Goal: Information Seeking & Learning: Check status

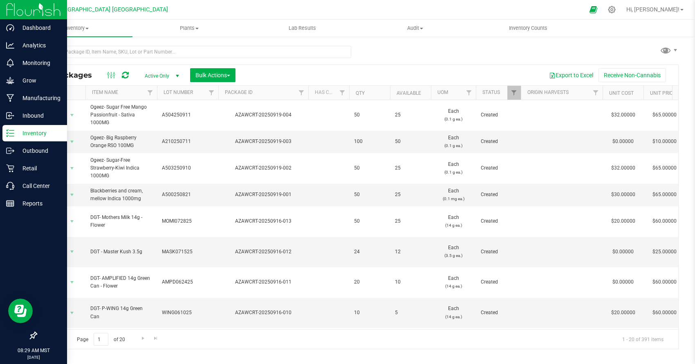
scroll to position [249, 0]
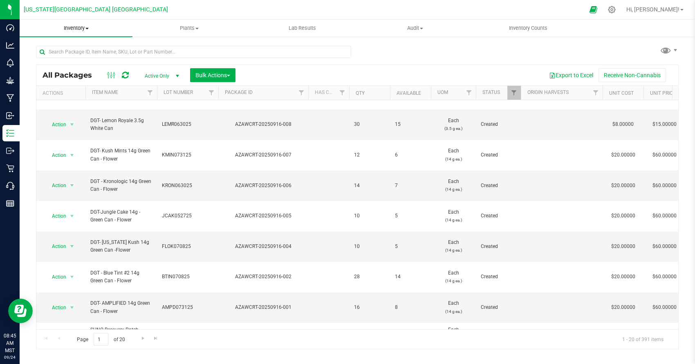
click at [85, 25] on span "Inventory" at bounding box center [76, 28] width 113 height 7
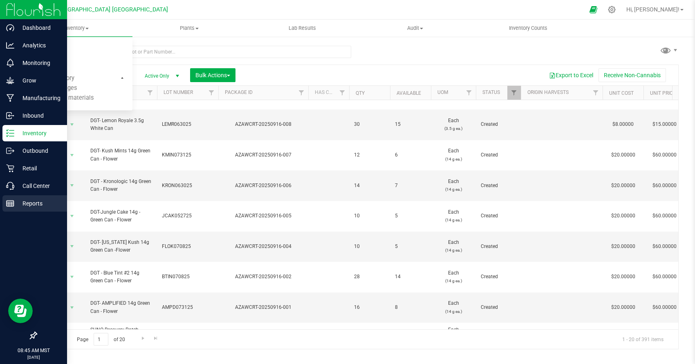
click at [20, 201] on p "Reports" at bounding box center [38, 204] width 49 height 10
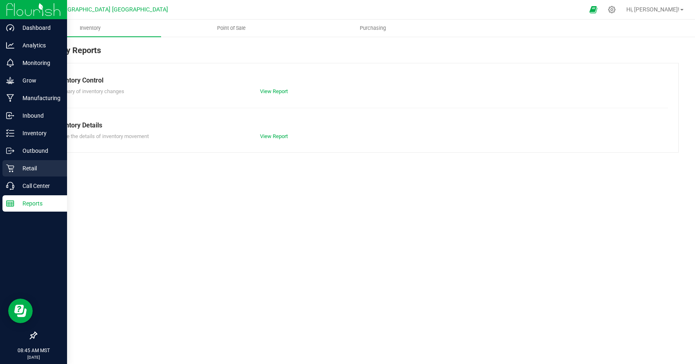
click at [36, 169] on p "Retail" at bounding box center [38, 169] width 49 height 10
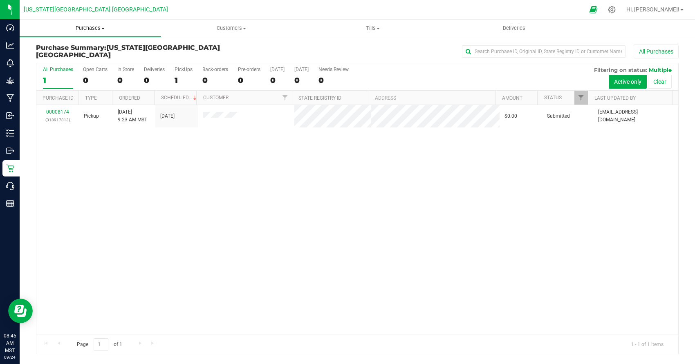
click at [96, 30] on span "Purchases" at bounding box center [90, 28] width 141 height 7
click at [95, 65] on li "All purchases" at bounding box center [90, 69] width 141 height 10
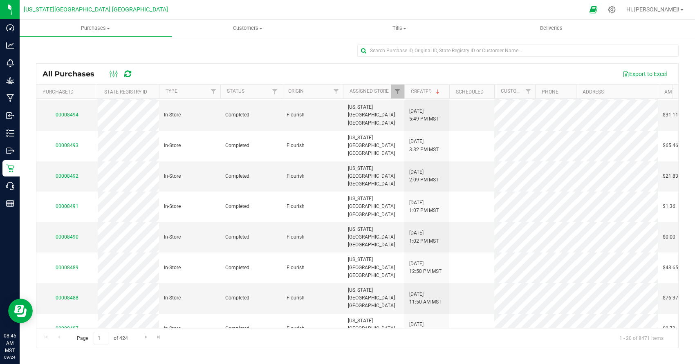
scroll to position [211, 0]
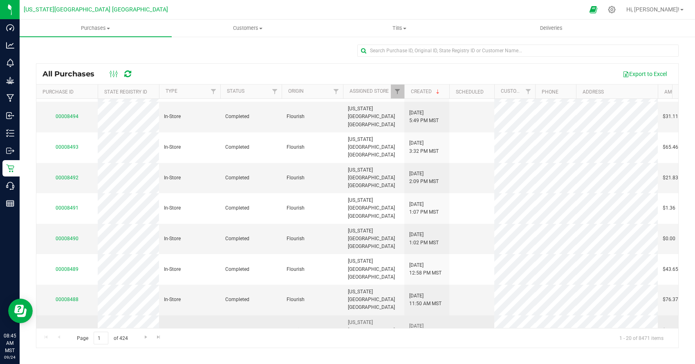
click at [60, 328] on link "00008487" at bounding box center [67, 331] width 23 height 6
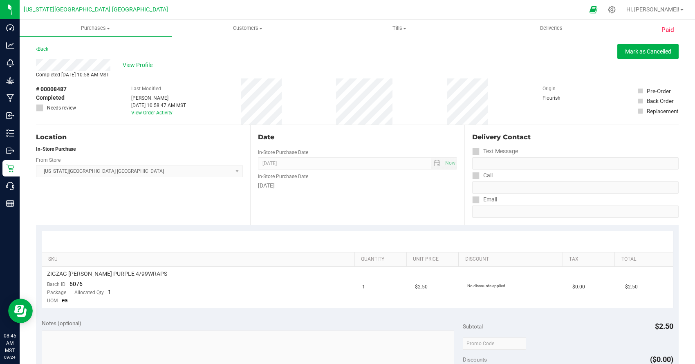
click at [45, 46] on div "Back" at bounding box center [42, 49] width 12 height 10
click at [43, 52] on div "Back" at bounding box center [42, 49] width 12 height 10
click at [42, 49] on link "Back" at bounding box center [42, 49] width 12 height 6
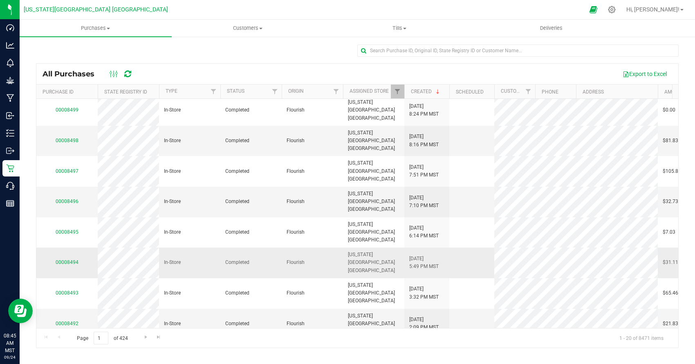
scroll to position [130, 0]
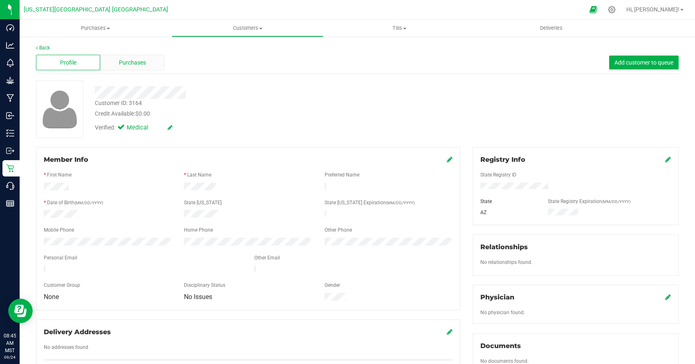
click at [121, 60] on span "Purchases" at bounding box center [132, 62] width 27 height 9
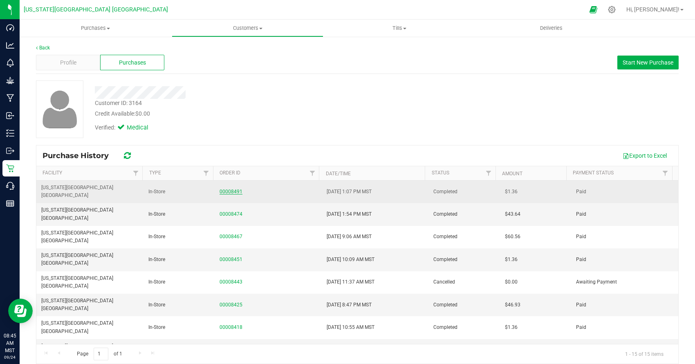
click at [221, 189] on link "00008491" at bounding box center [231, 192] width 23 height 6
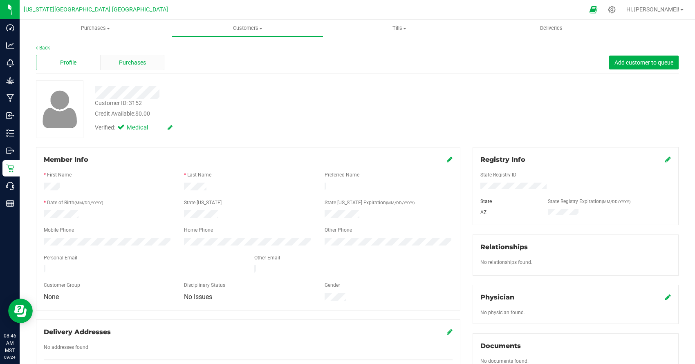
click at [140, 63] on span "Purchases" at bounding box center [132, 62] width 27 height 9
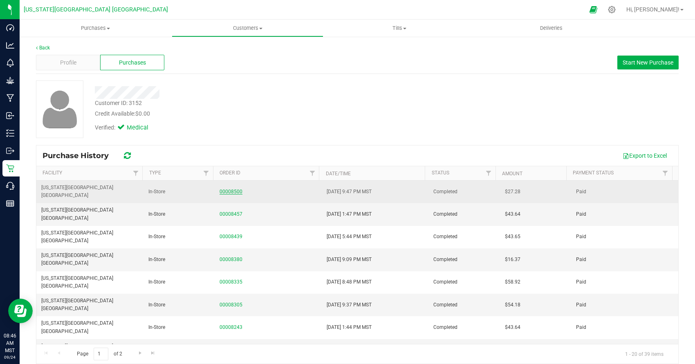
click at [226, 189] on link "00008500" at bounding box center [231, 192] width 23 height 6
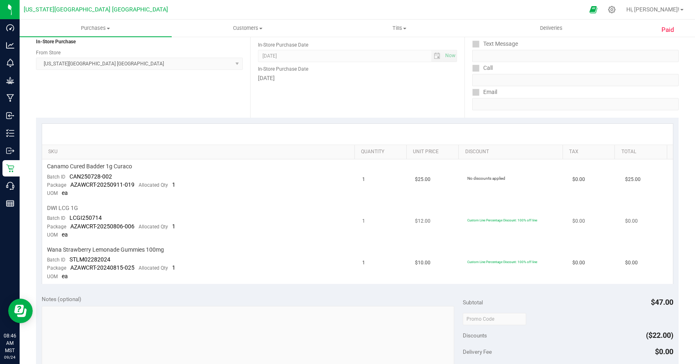
scroll to position [50, 0]
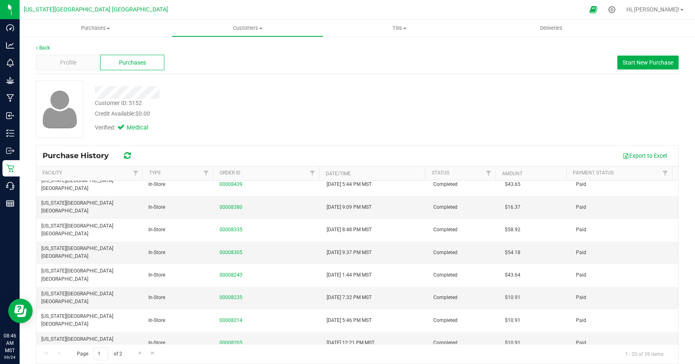
scroll to position [114, 0]
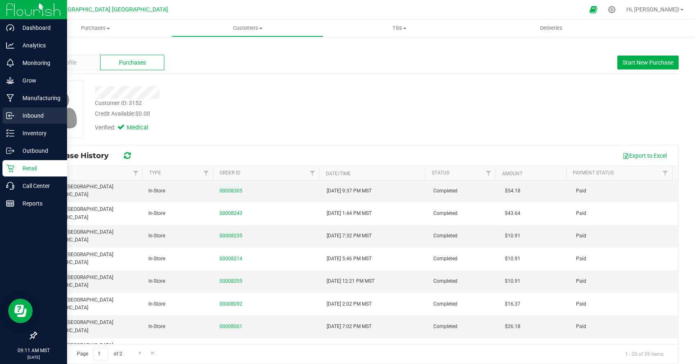
click at [37, 118] on p "Inbound" at bounding box center [38, 116] width 49 height 10
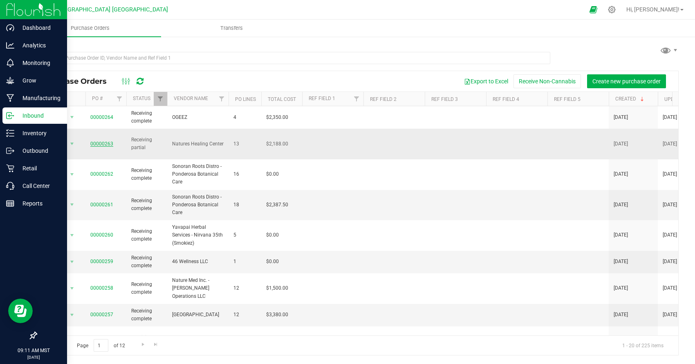
click at [106, 141] on link "00000263" at bounding box center [101, 144] width 23 height 6
